Goal: Transaction & Acquisition: Subscribe to service/newsletter

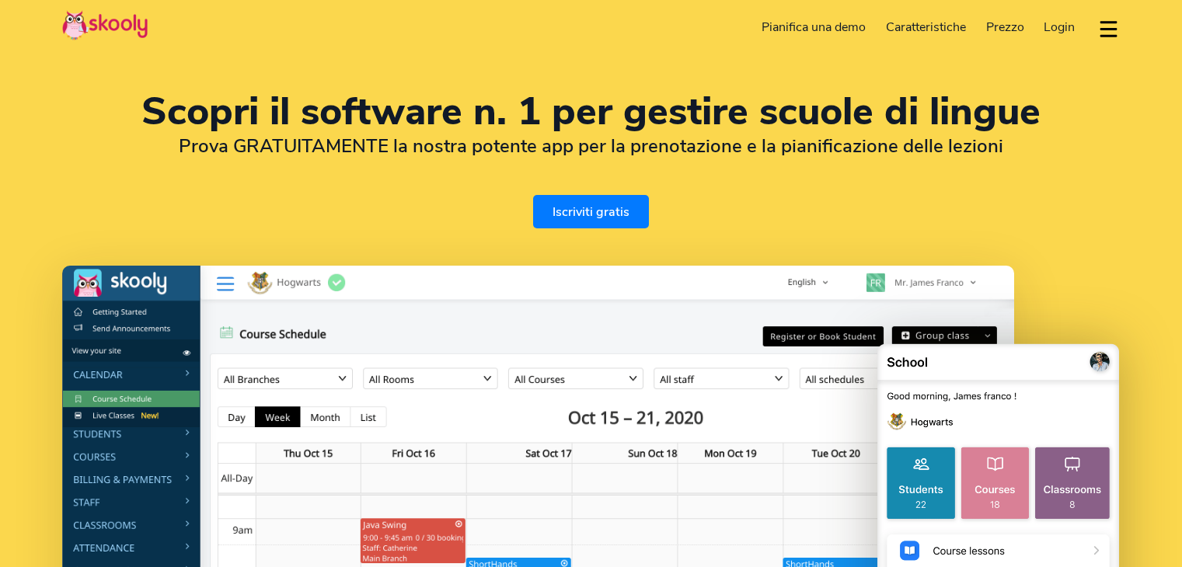
select select "it"
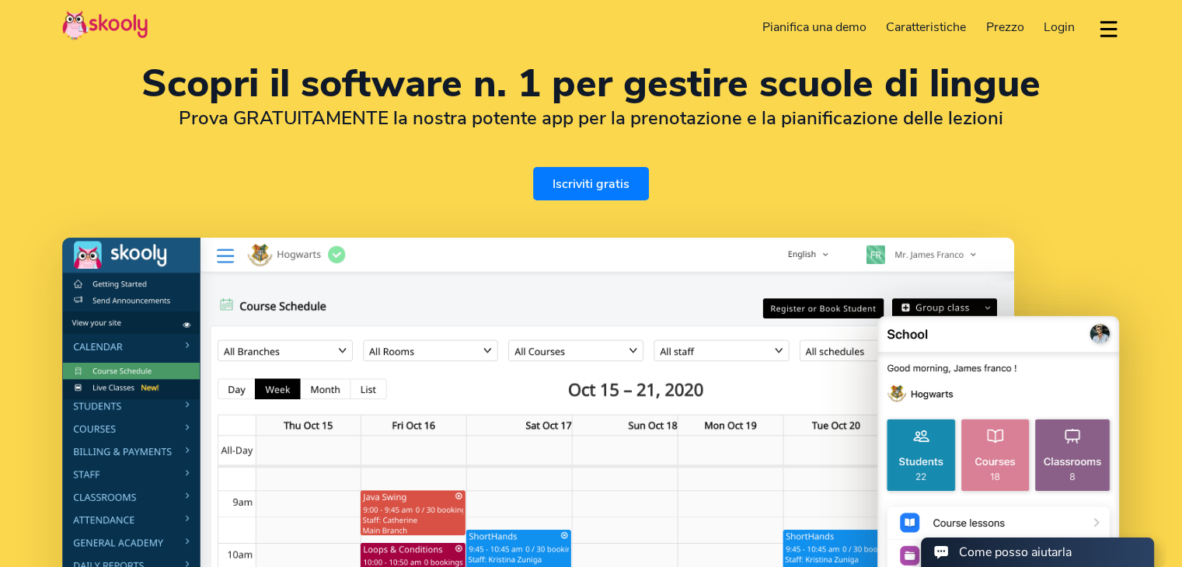
scroll to position [31, 0]
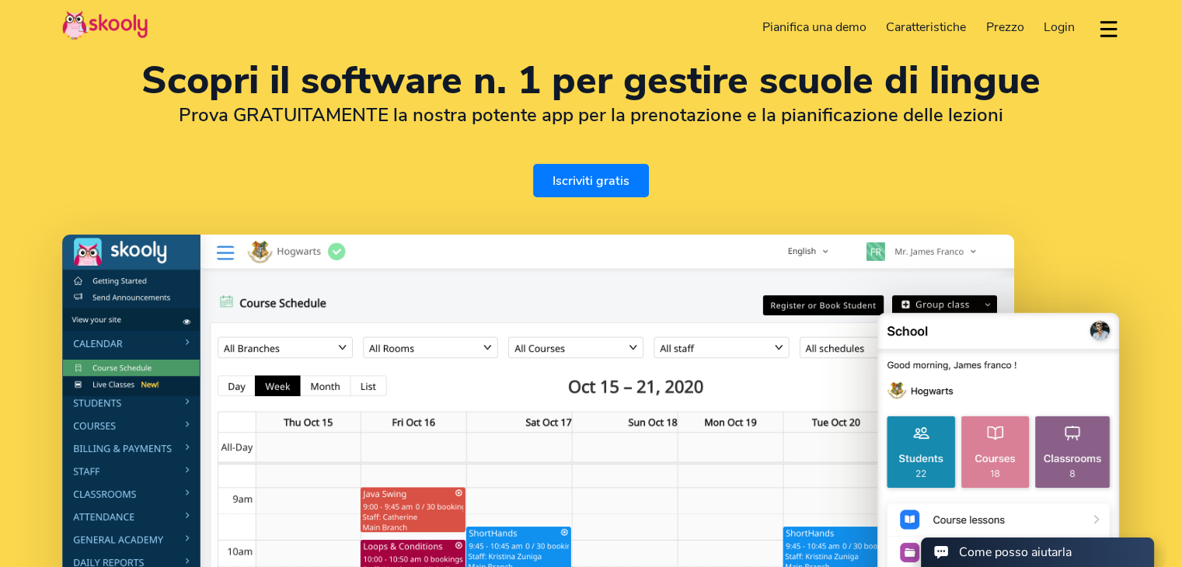
click at [573, 178] on link "Iscriviti gratis" at bounding box center [591, 180] width 116 height 33
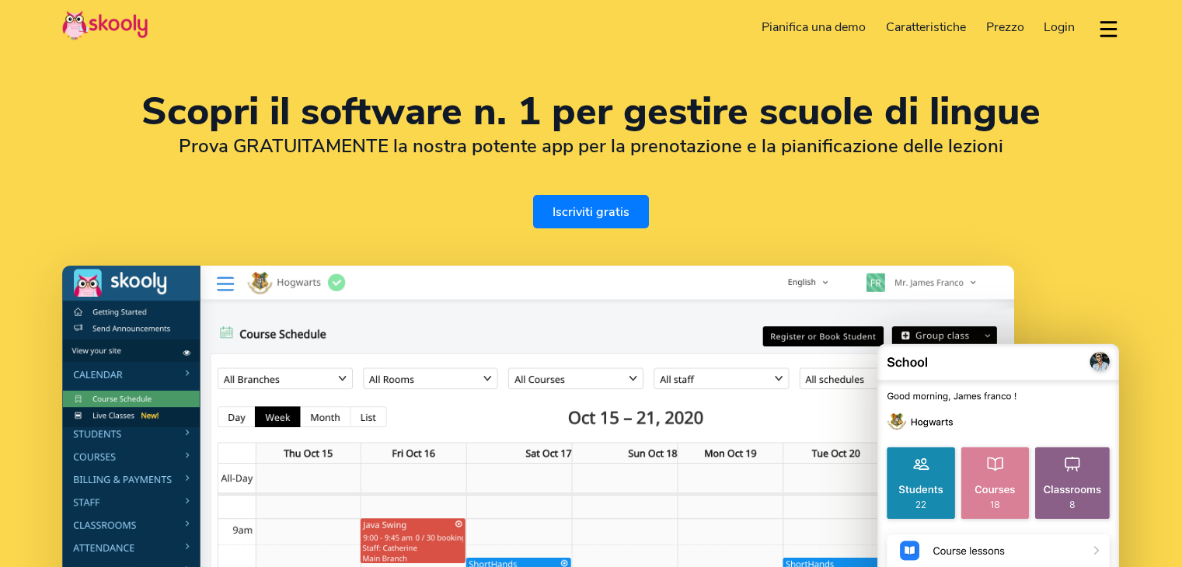
select select "it"
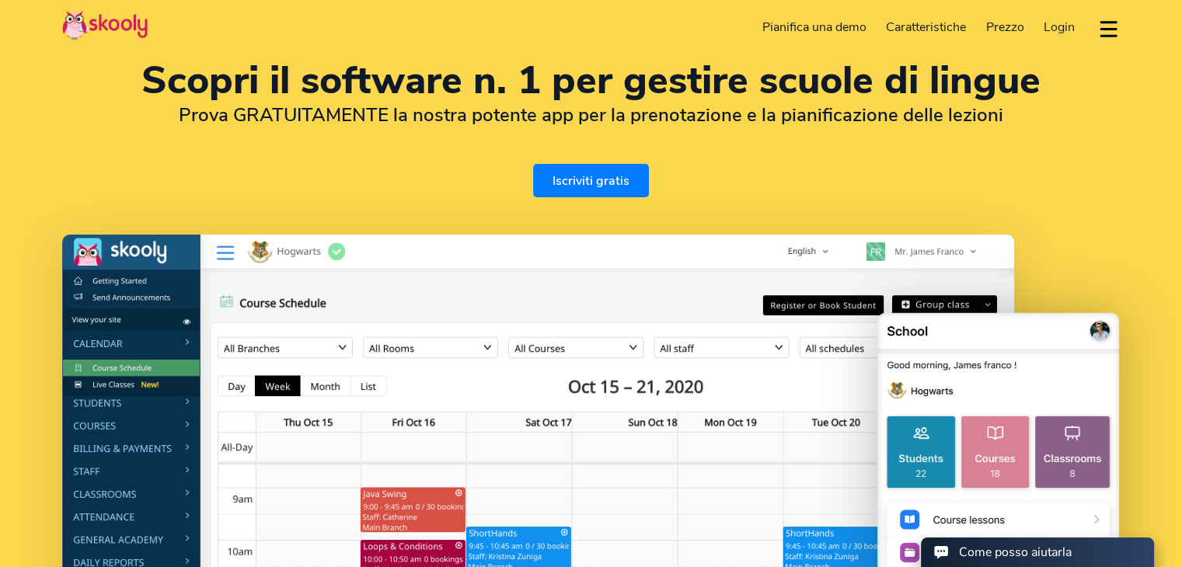
select select "39"
select select "[GEOGRAPHIC_DATA]"
select select "Europe/[GEOGRAPHIC_DATA]"
click at [388, 169] on div "Scopri il software n. 1 per gestire scuole di lingue Prova GRATUITAMENTE la nos…" at bounding box center [591, 129] width 1058 height 135
